Goal: Task Accomplishment & Management: Manage account settings

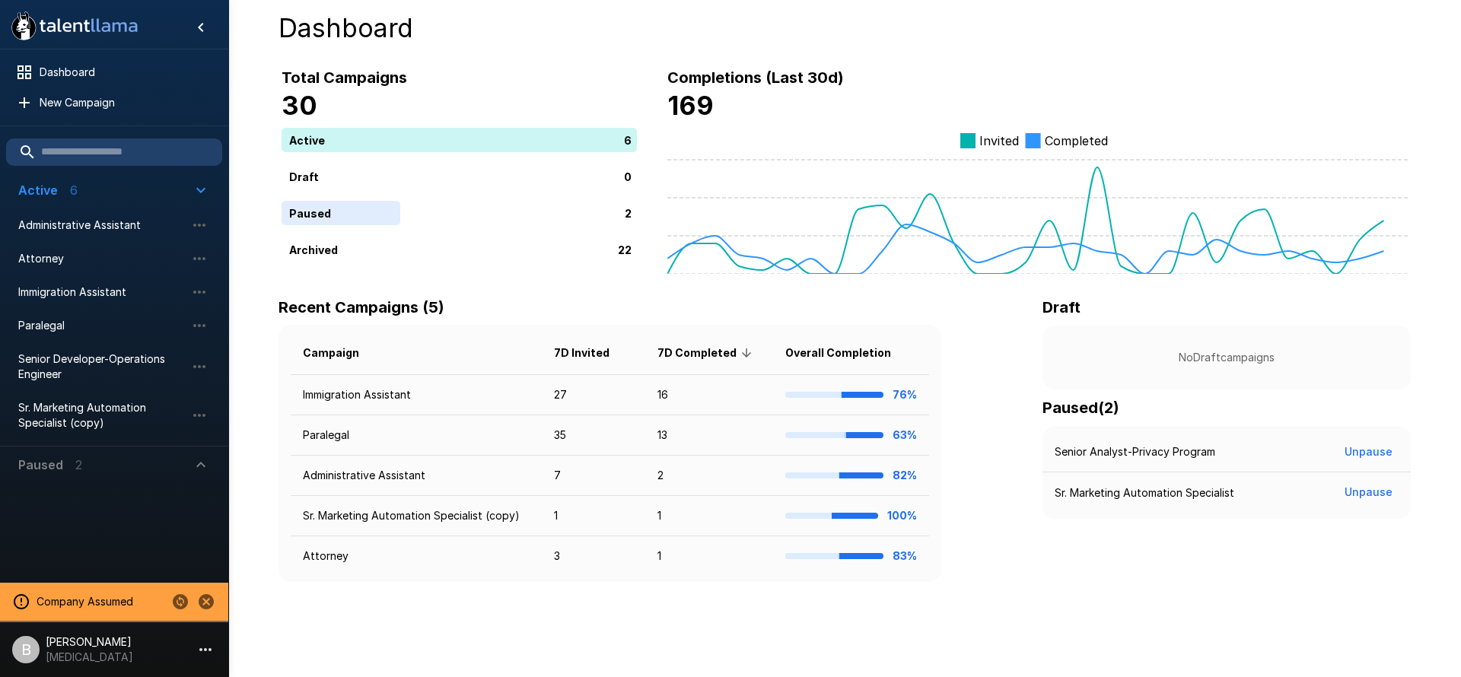
click at [86, 641] on p "Ben Chaikin" at bounding box center [90, 642] width 88 height 15
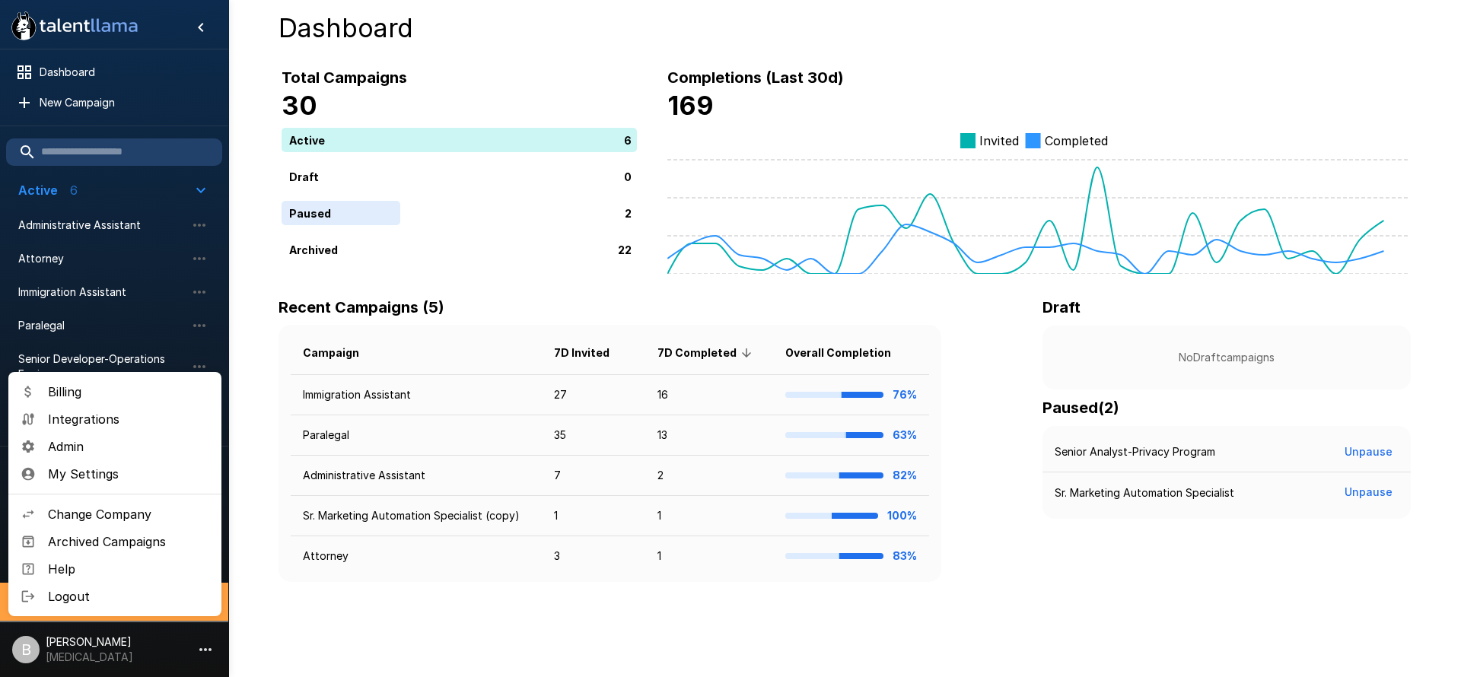
click at [100, 439] on span "Admin" at bounding box center [128, 447] width 161 height 18
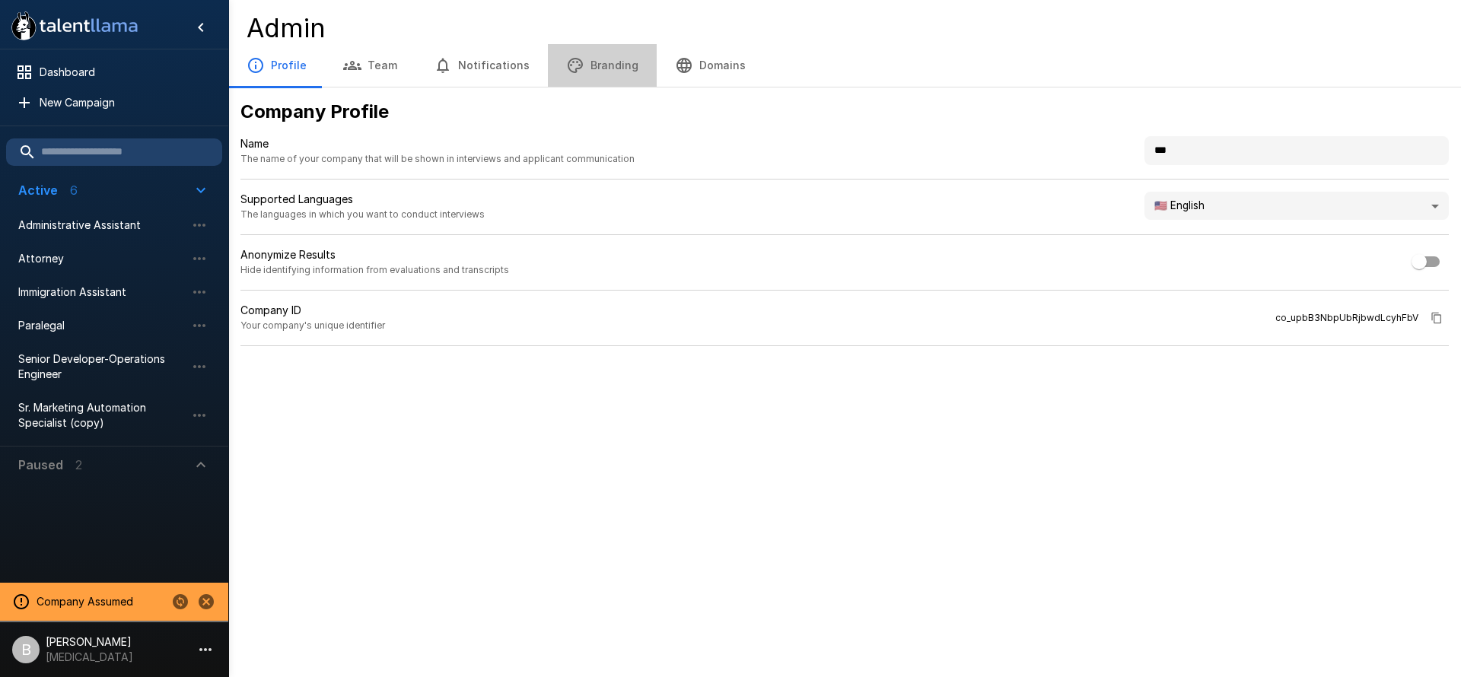
click at [613, 75] on button "Branding" at bounding box center [602, 65] width 109 height 43
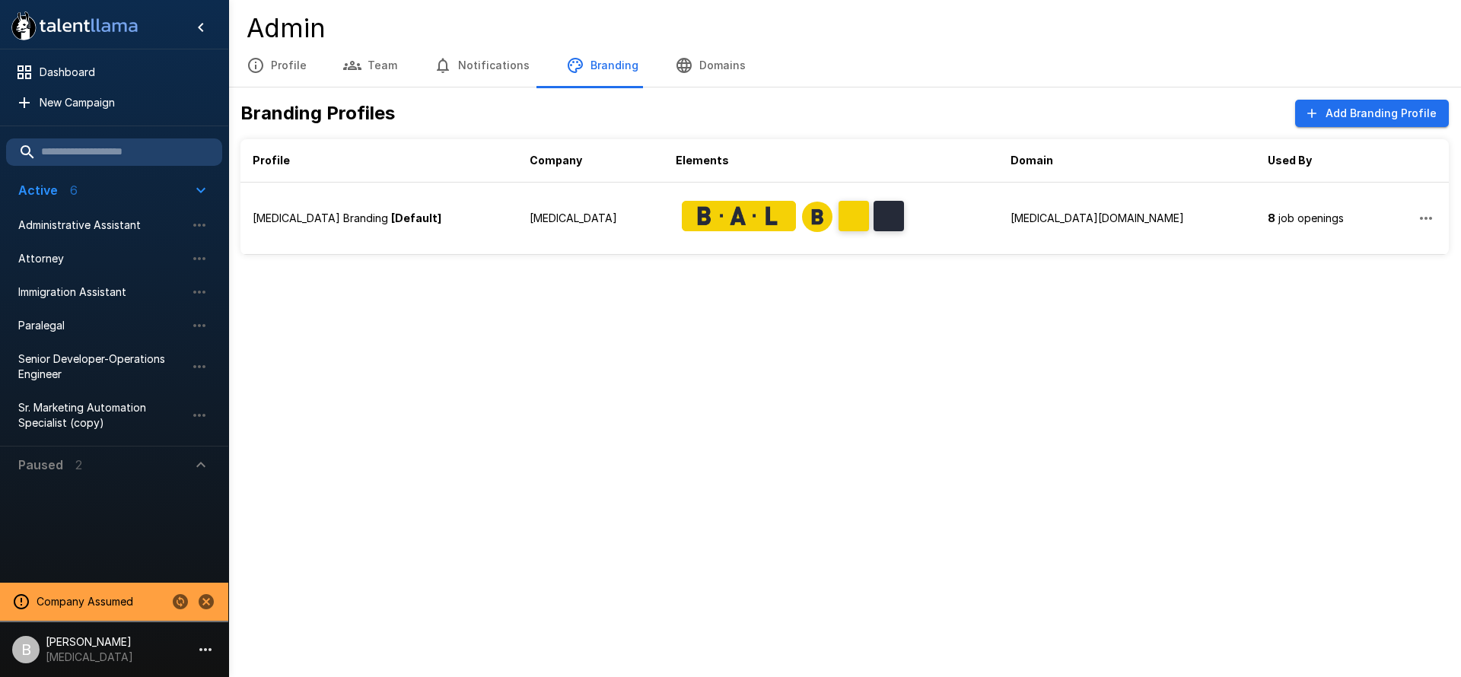
click at [98, 652] on p "BAL" at bounding box center [90, 657] width 88 height 15
